Goal: Navigation & Orientation: Find specific page/section

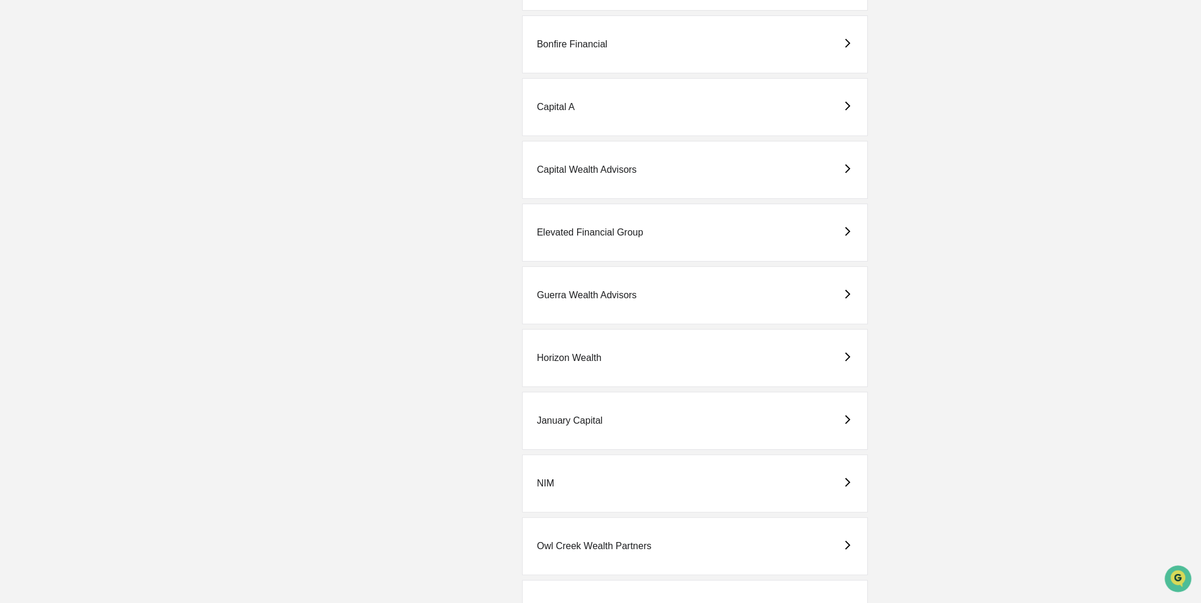
click at [613, 244] on div "Elevated Financial Group" at bounding box center [695, 233] width 346 height 58
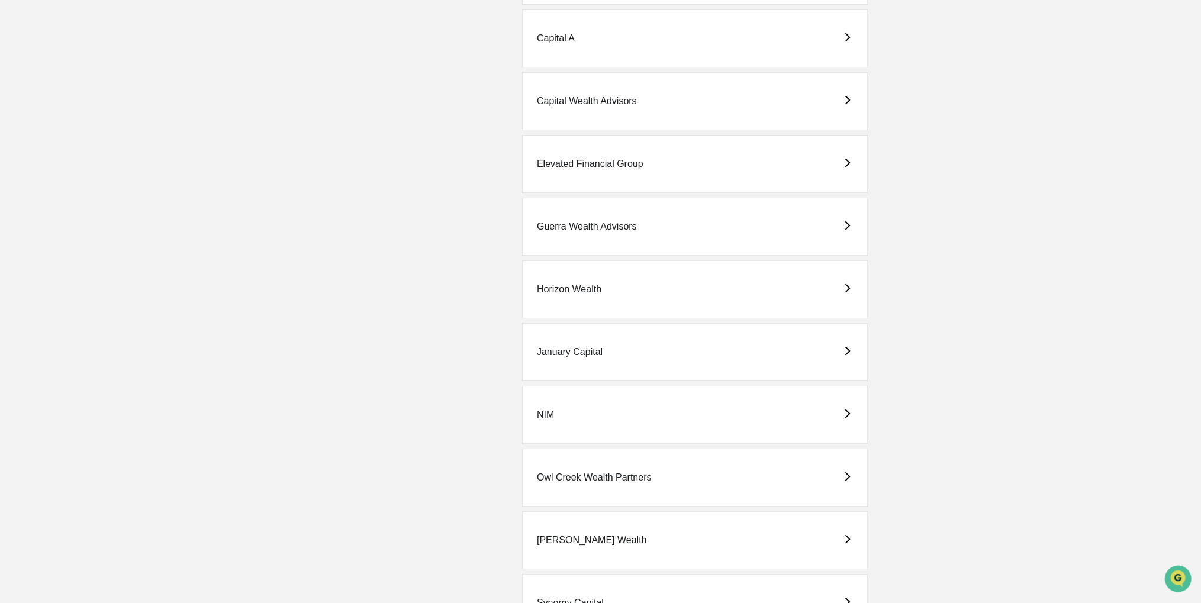
click at [632, 160] on div "Elevated Financial Group" at bounding box center [590, 164] width 107 height 11
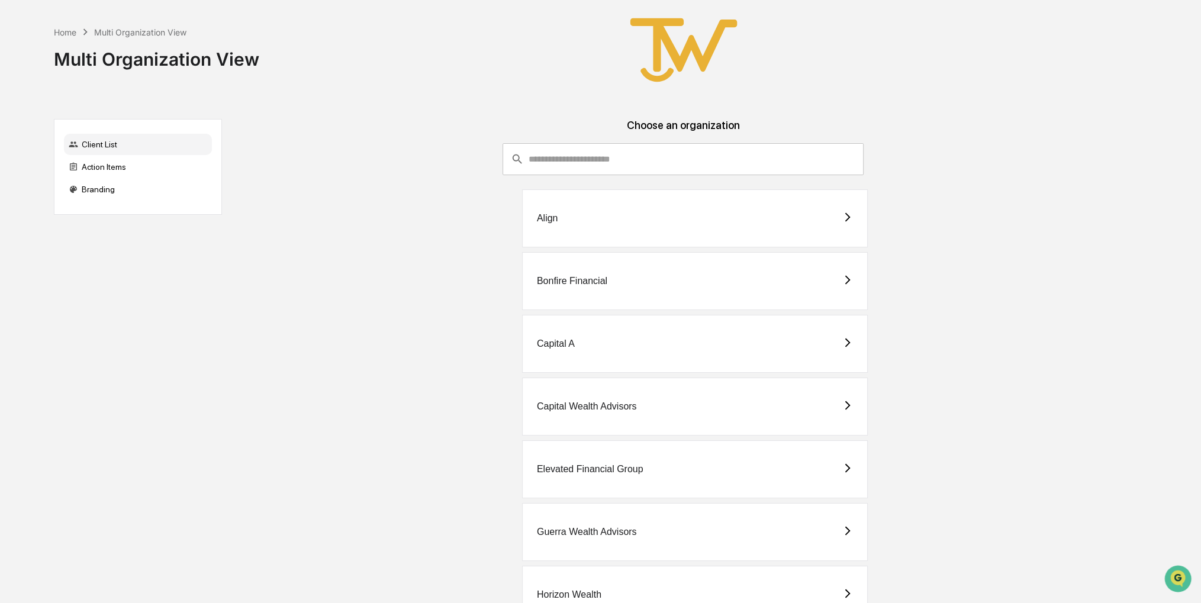
click at [592, 392] on div "Capital Wealth Advisors" at bounding box center [695, 407] width 346 height 58
click at [572, 340] on div "Capital A" at bounding box center [556, 344] width 38 height 11
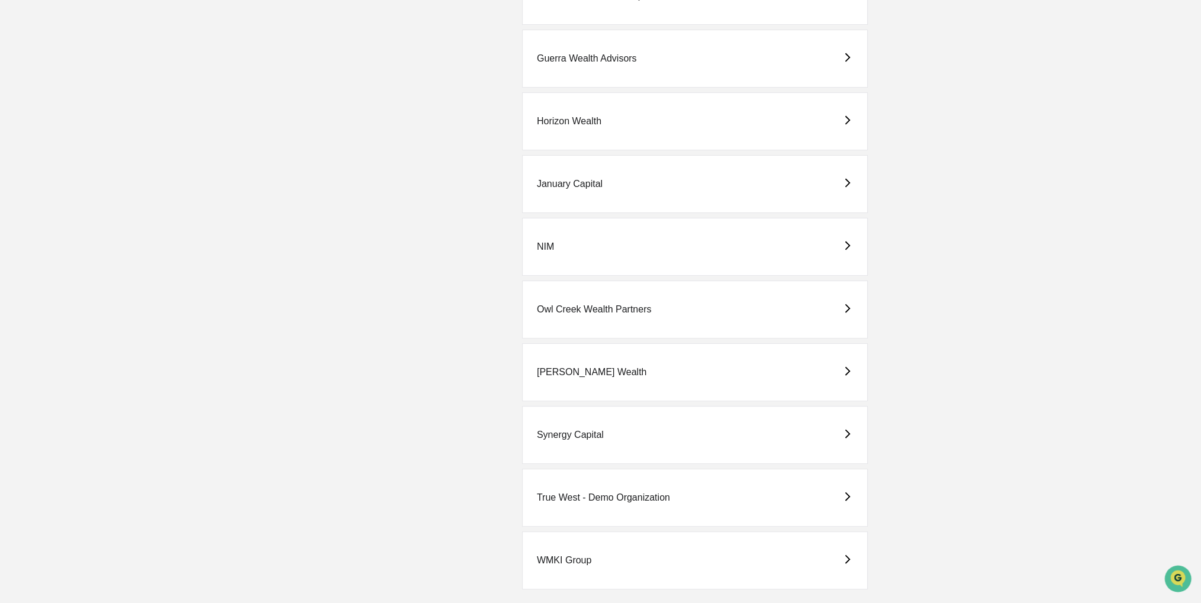
click at [597, 367] on div "[PERSON_NAME] Wealth" at bounding box center [592, 372] width 110 height 11
